Goal: Check status

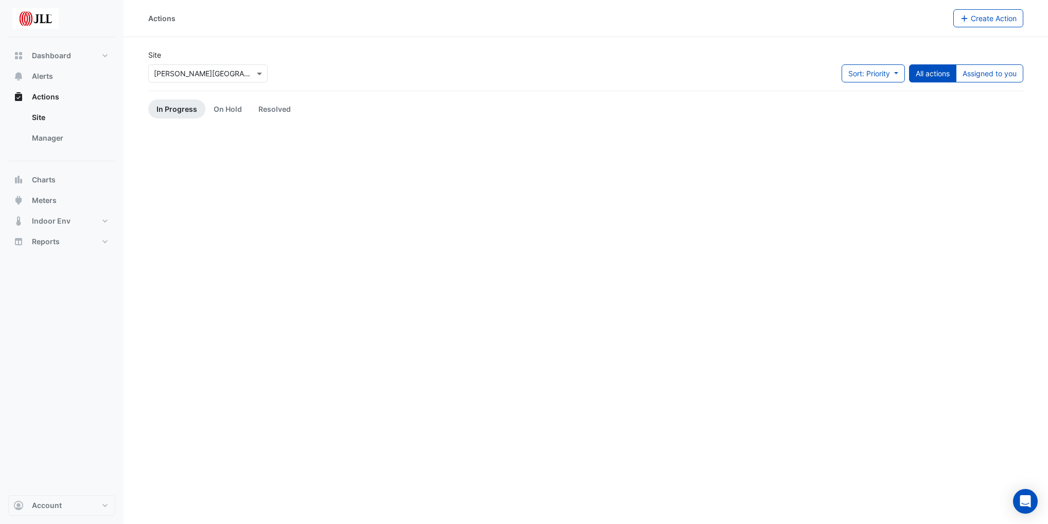
scroll to position [1358, 0]
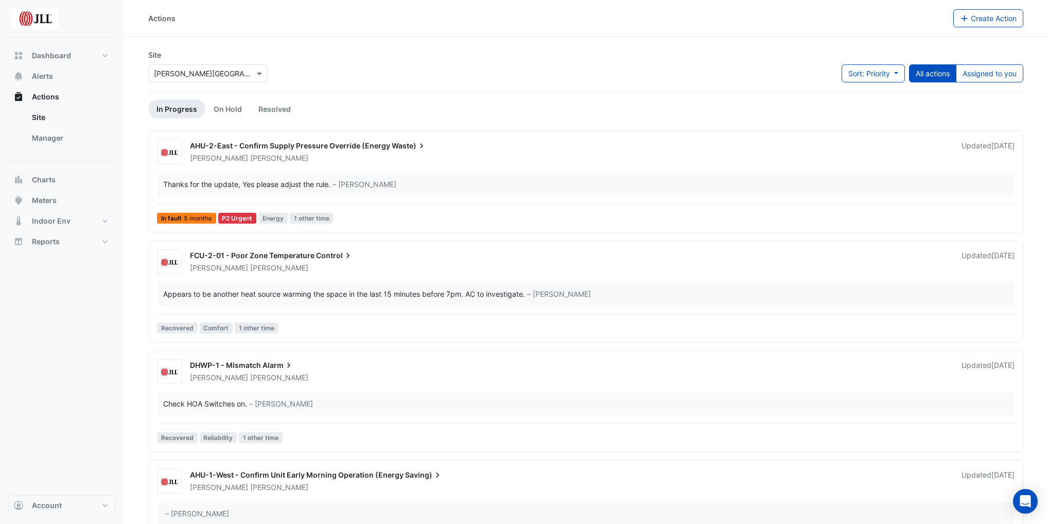
click at [546, 102] on ul "In Progress On Hold Resolved" at bounding box center [585, 108] width 875 height 19
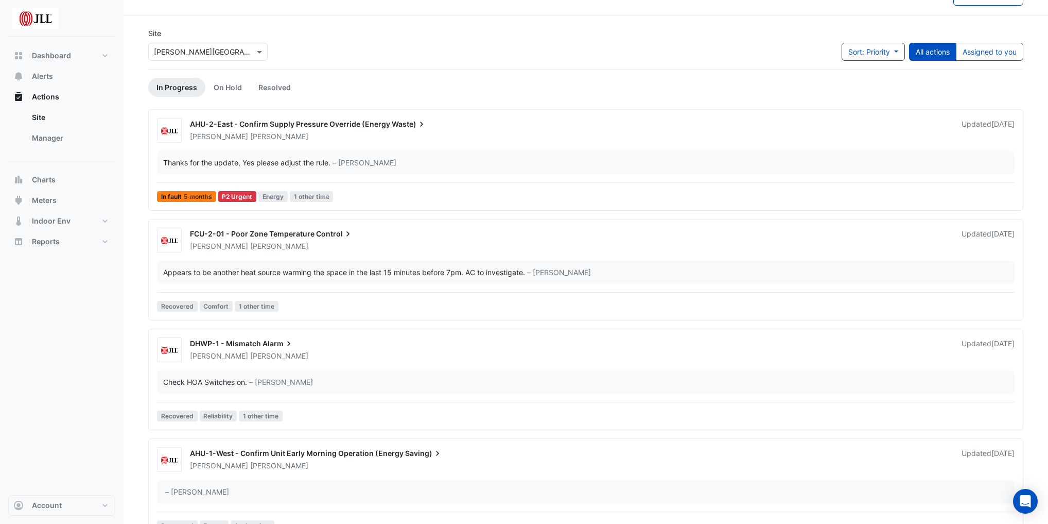
scroll to position [41, 0]
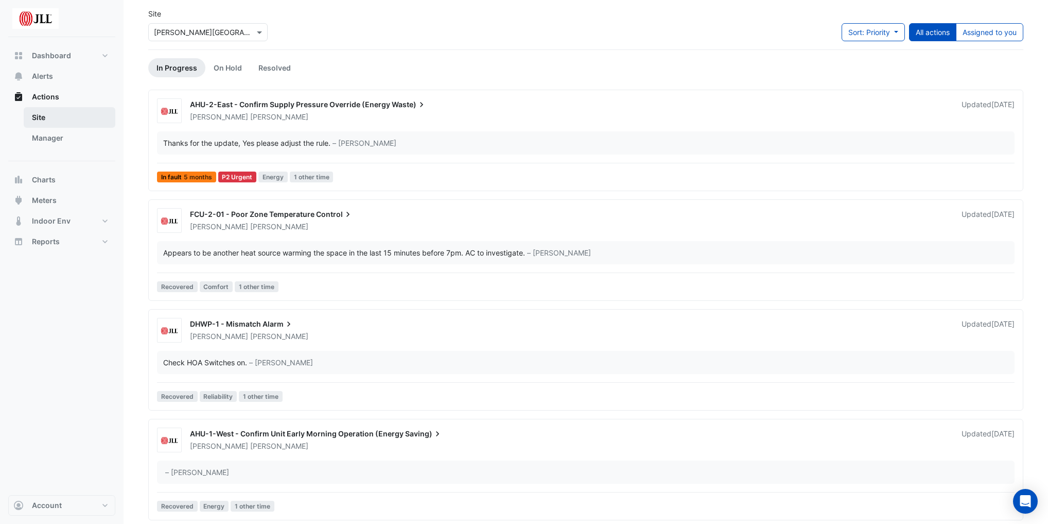
click at [45, 117] on link "Site" at bounding box center [70, 117] width 92 height 21
click at [58, 138] on link "Manager" at bounding box center [70, 138] width 92 height 21
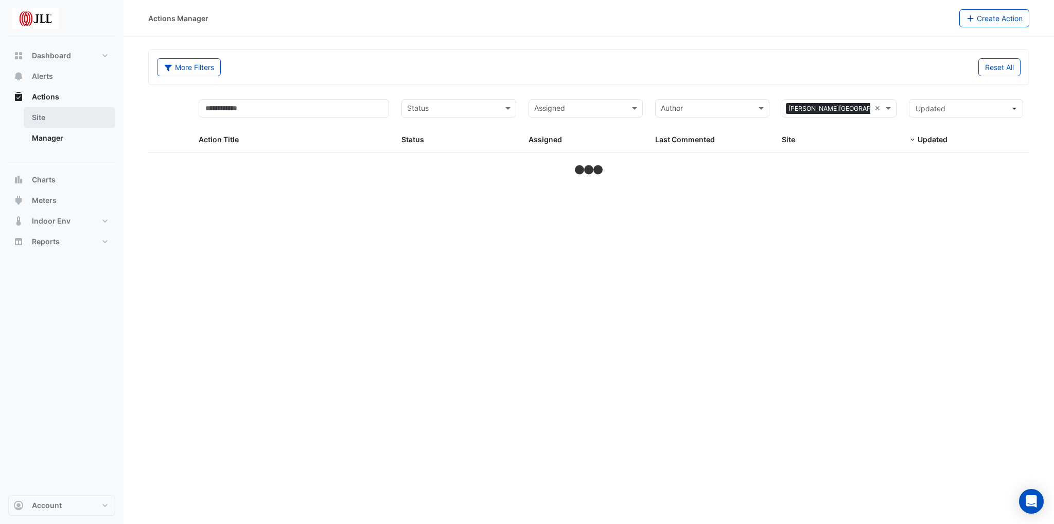
click at [54, 118] on link "Site" at bounding box center [70, 117] width 92 height 21
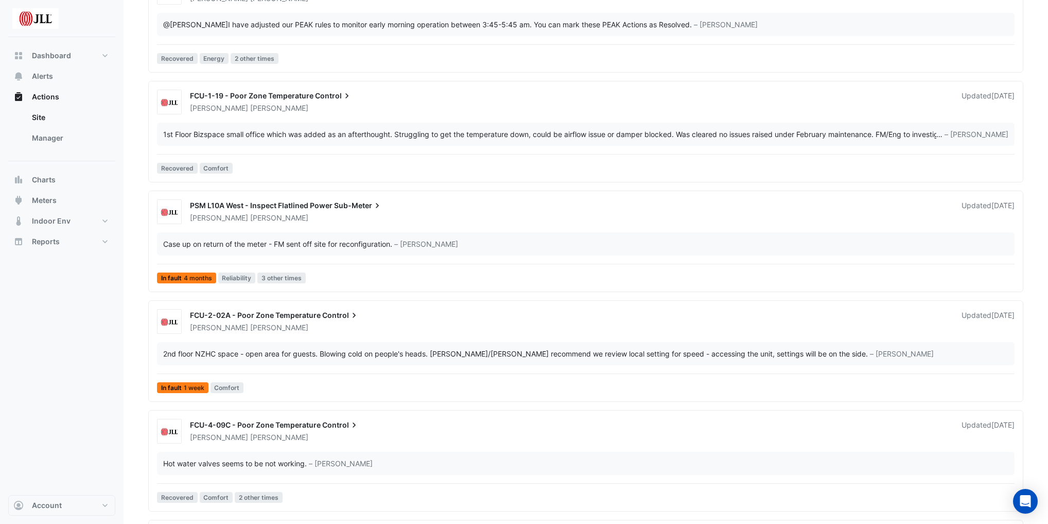
scroll to position [700, 0]
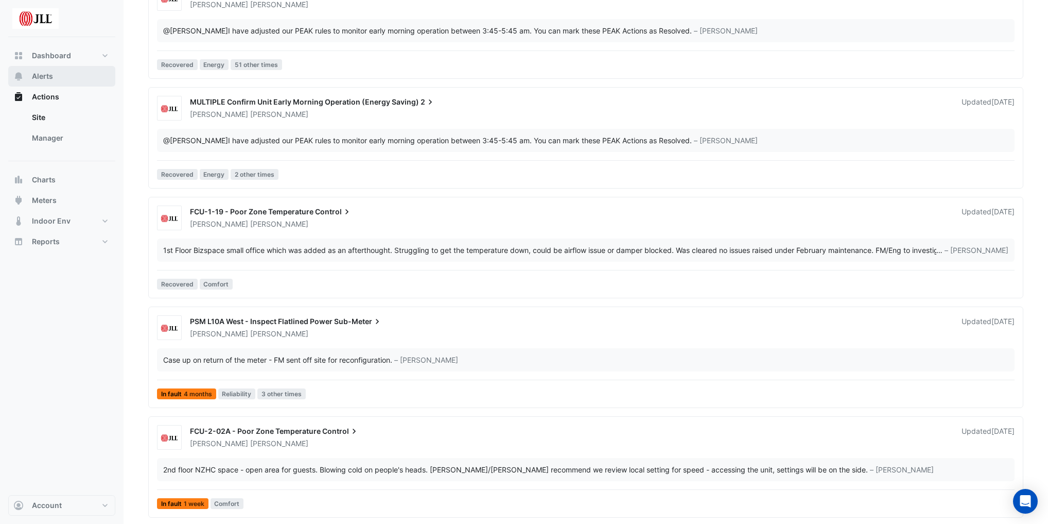
click at [69, 68] on button "Alerts" at bounding box center [61, 76] width 107 height 21
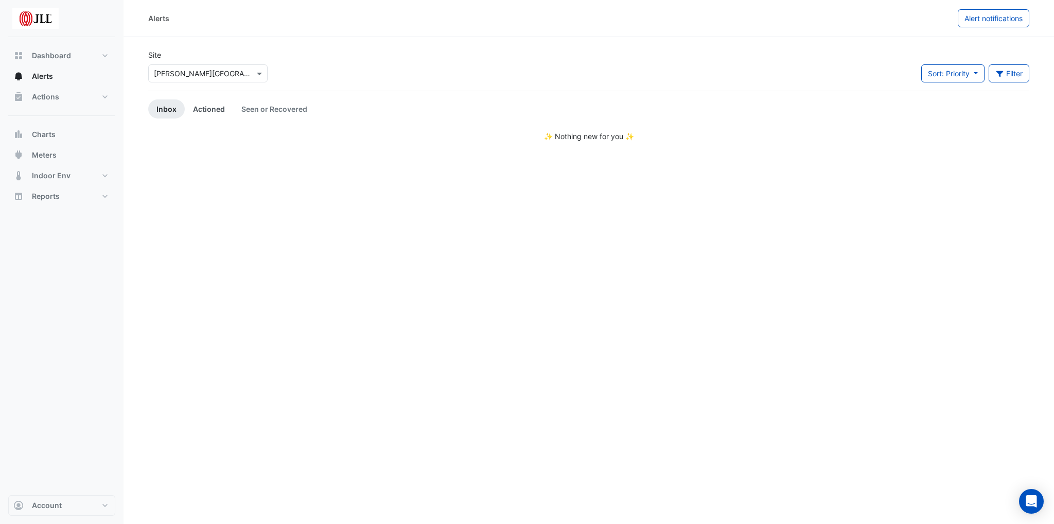
click at [213, 109] on link "Actioned" at bounding box center [209, 108] width 48 height 19
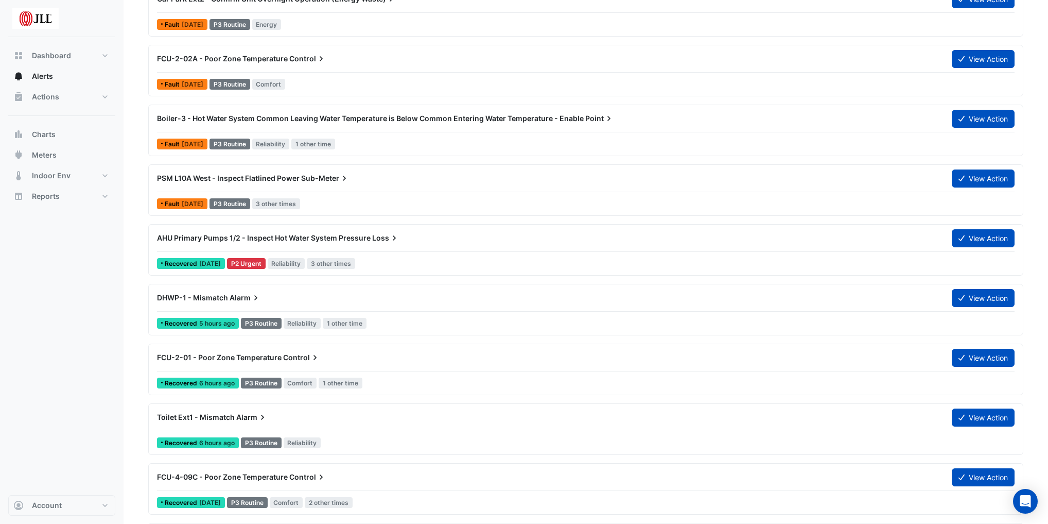
scroll to position [247, 0]
